Goal: Task Accomplishment & Management: Manage account settings

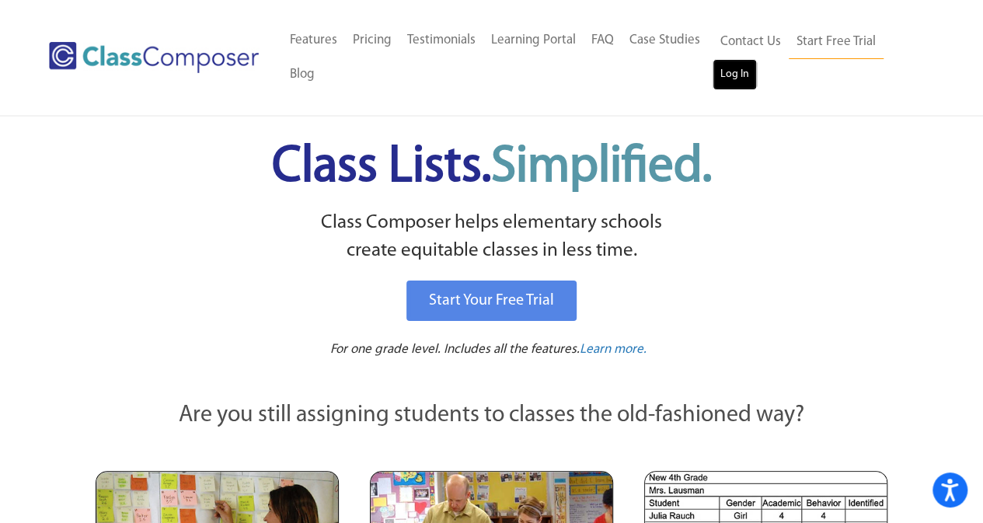
click at [736, 75] on link "Log In" at bounding box center [734, 74] width 44 height 31
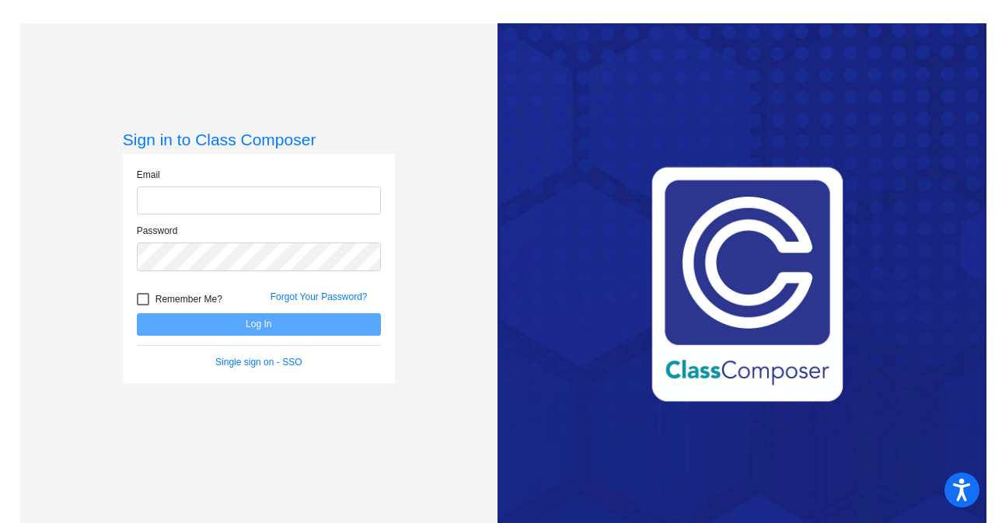
type input "[EMAIL_ADDRESS][DOMAIN_NAME]"
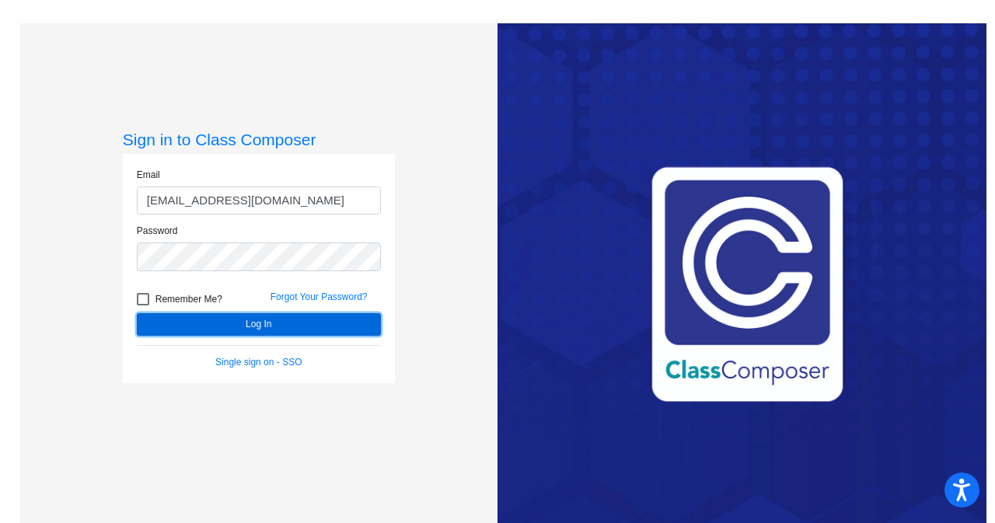
click at [322, 329] on button "Log In" at bounding box center [259, 324] width 244 height 23
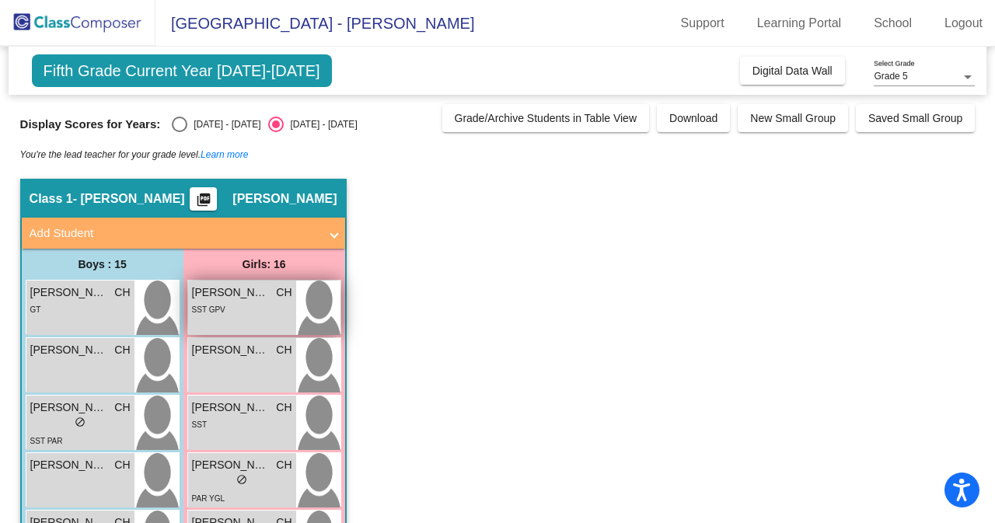
click at [246, 326] on div "[PERSON_NAME] CH lock do_not_disturb_alt SST GPV" at bounding box center [242, 307] width 108 height 54
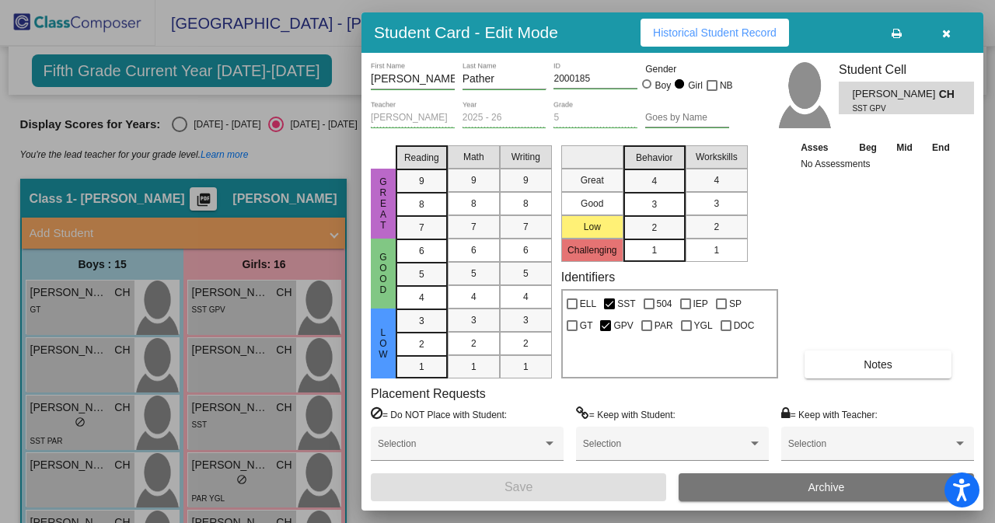
click at [177, 124] on div at bounding box center [497, 261] width 995 height 523
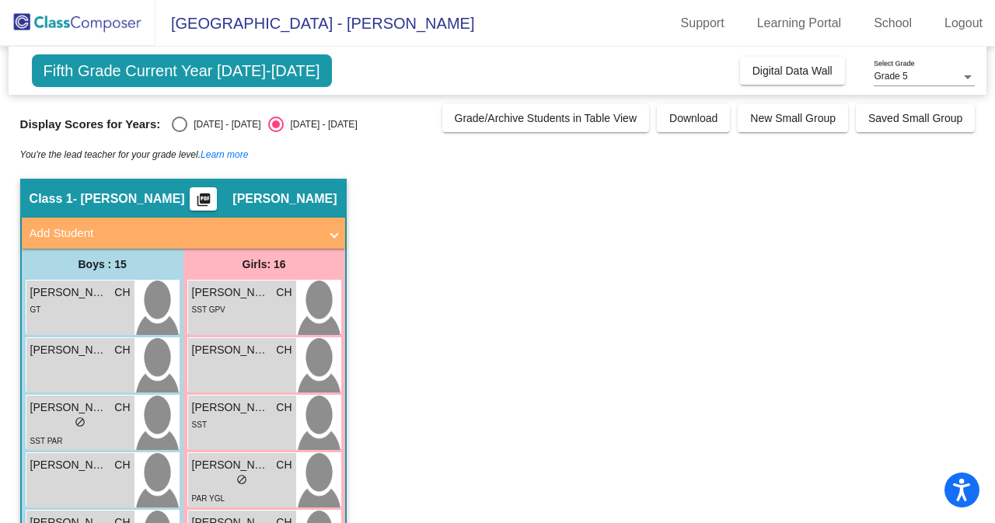
click at [177, 124] on div "Select an option" at bounding box center [180, 125] width 16 height 16
click at [179, 132] on input "2024 - 2025" at bounding box center [179, 132] width 1 height 1
radio input "true"
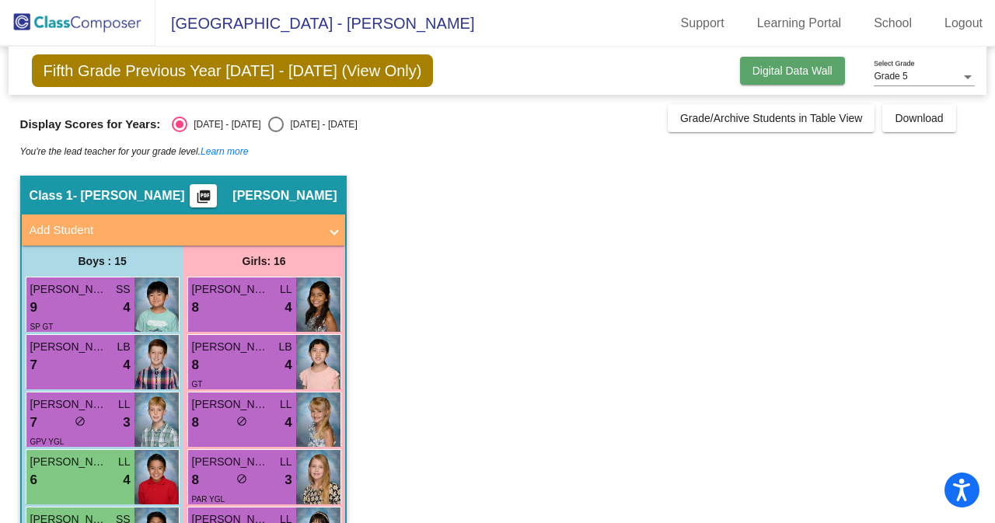
click at [787, 71] on span "Digital Data Wall" at bounding box center [792, 70] width 80 height 12
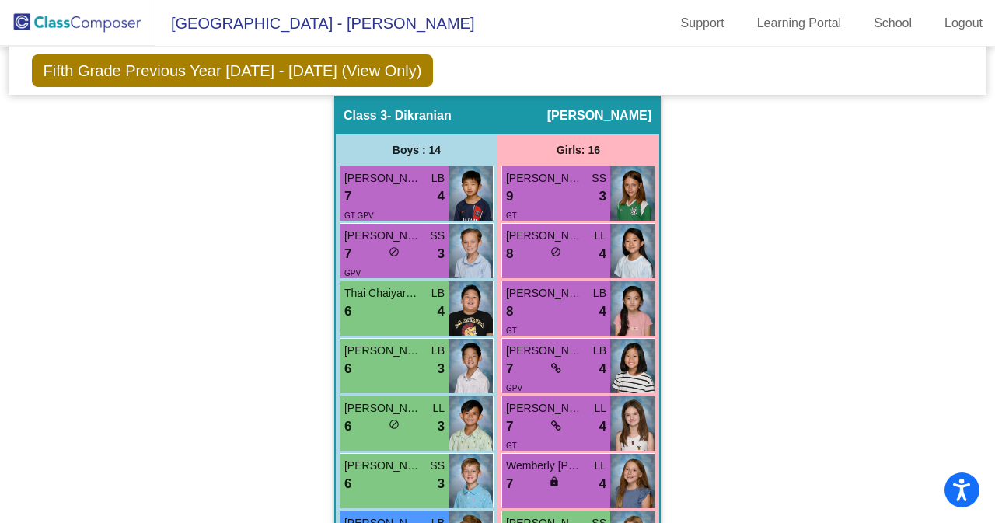
scroll to position [1367, 0]
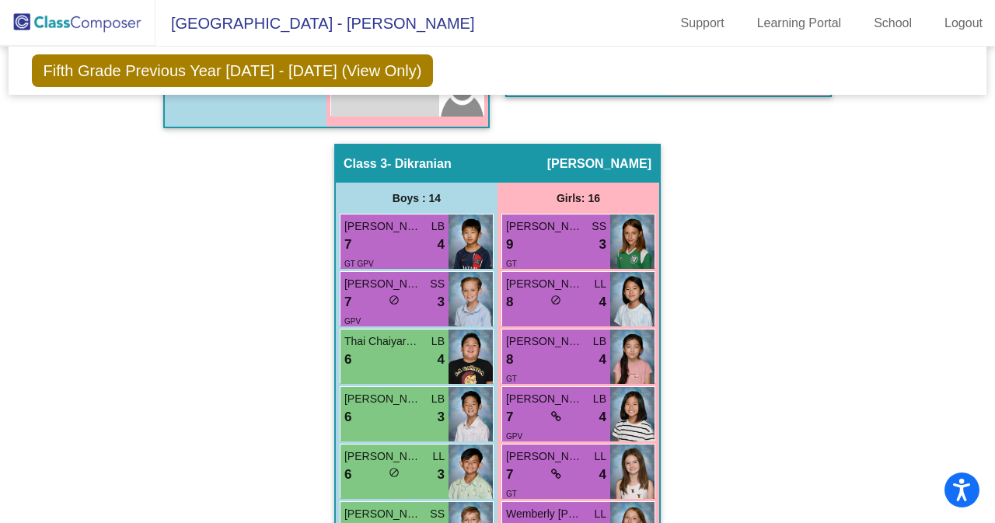
click at [724, 350] on div "Hallway - Hallway Class picture_as_pdf Add Student First Name Last Name Student…" at bounding box center [497, 128] width 955 height 2061
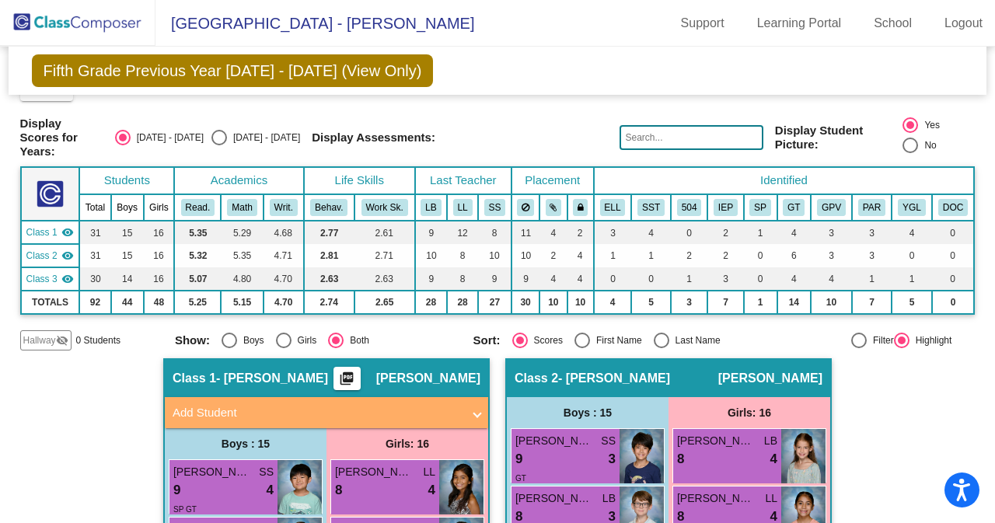
scroll to position [0, 0]
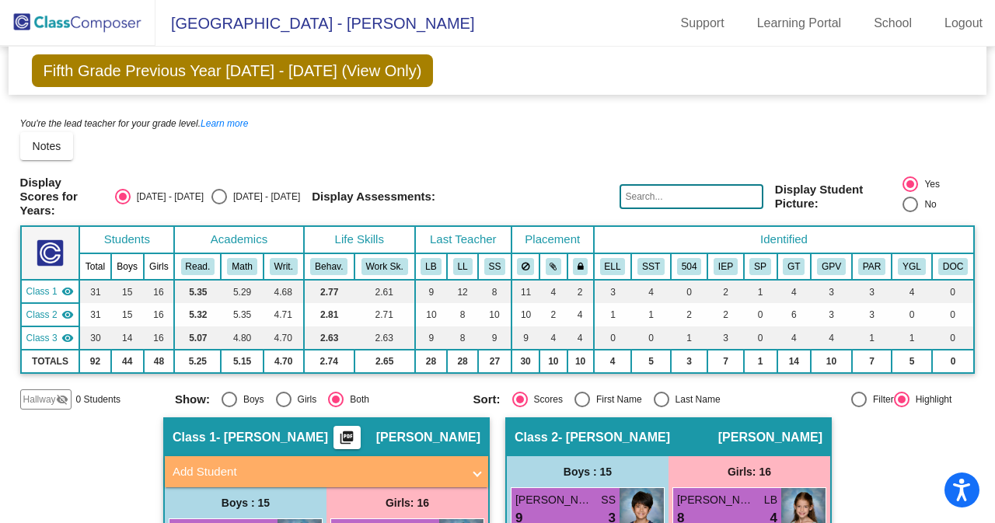
click at [227, 193] on div "Select an option" at bounding box center [219, 197] width 16 height 16
click at [219, 204] on input "2025 - 2026" at bounding box center [218, 204] width 1 height 1
radio input "true"
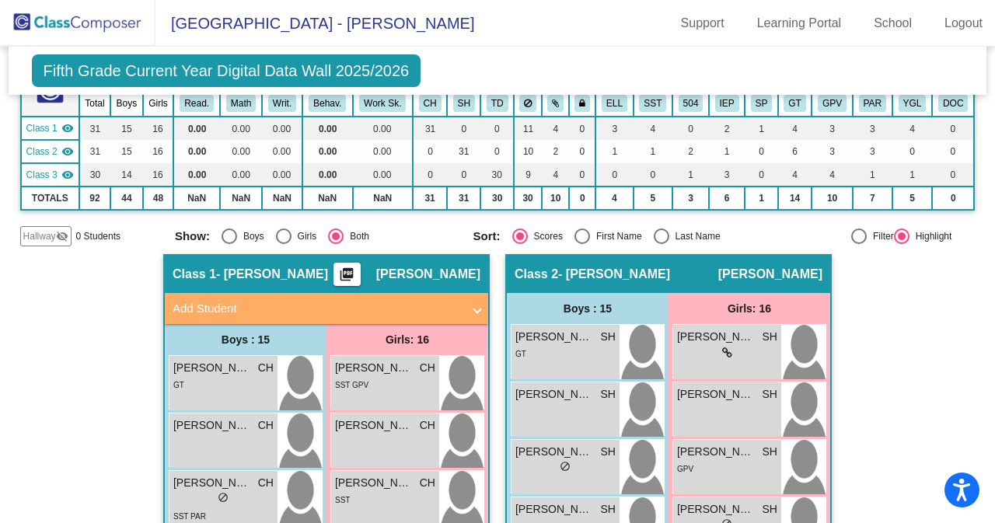
scroll to position [193, 0]
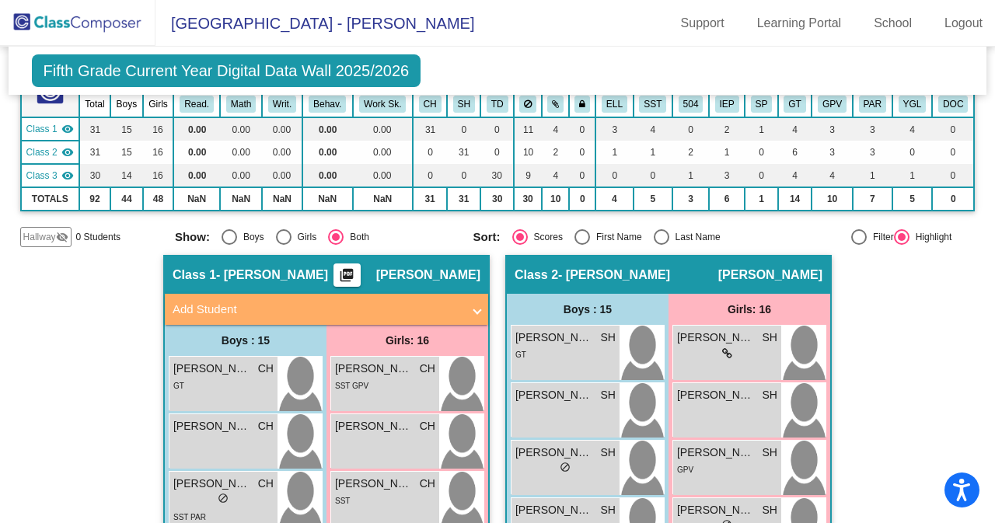
click at [646, 133] on td "4" at bounding box center [653, 128] width 40 height 23
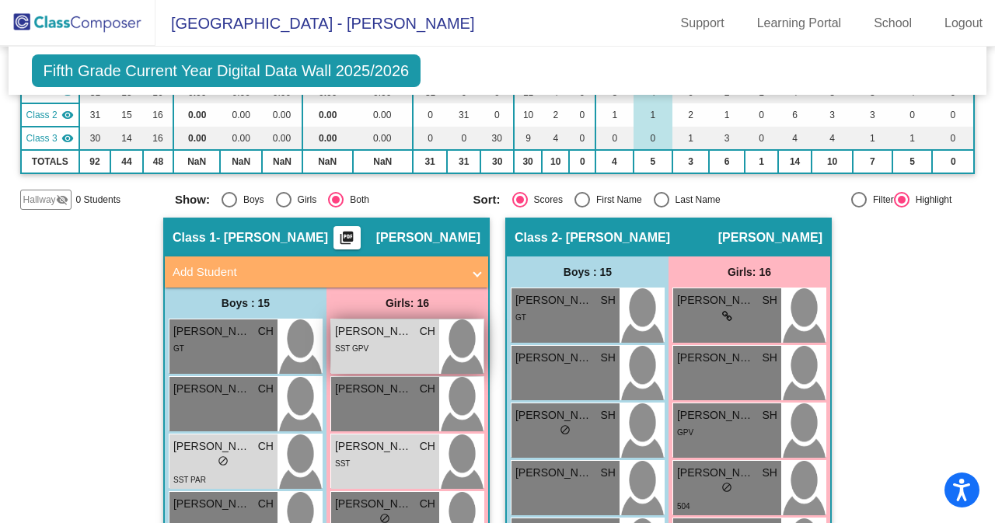
scroll to position [230, 0]
